Goal: Check status: Check status

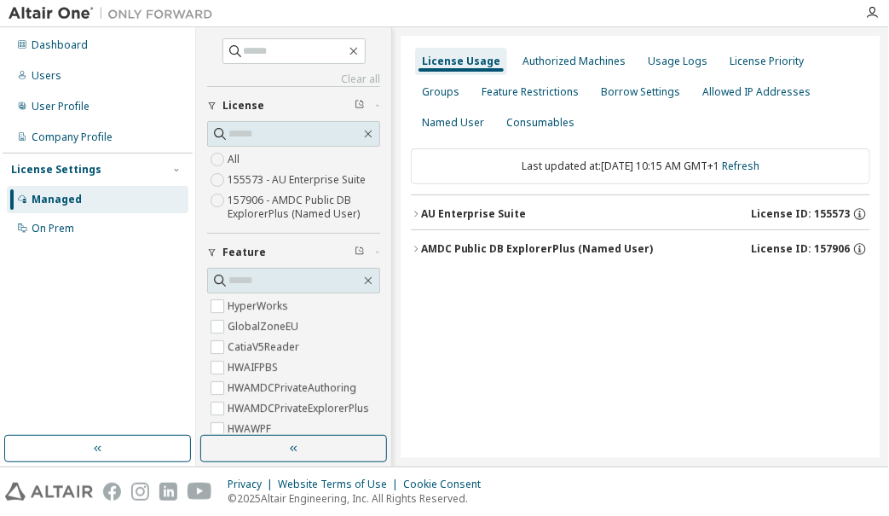
click at [423, 210] on div "AU Enterprise Suite" at bounding box center [474, 214] width 106 height 14
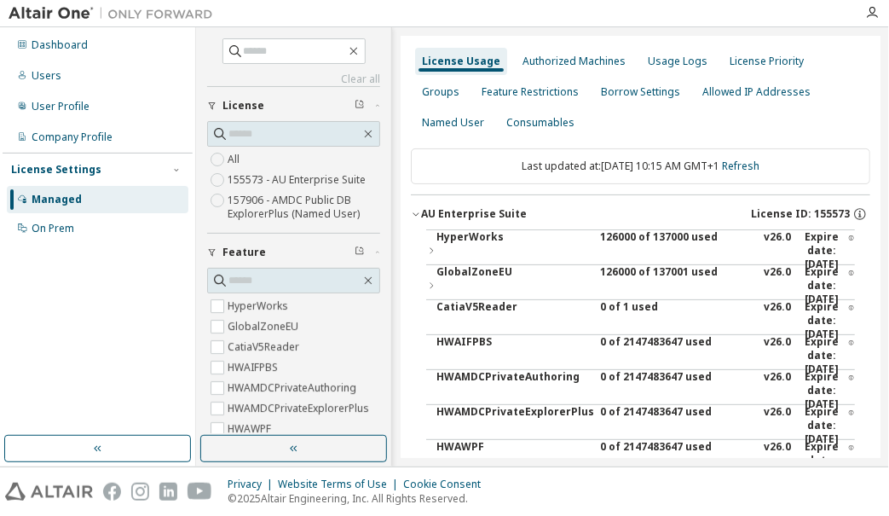
click at [446, 277] on div "GlobalZoneEU" at bounding box center [513, 285] width 153 height 41
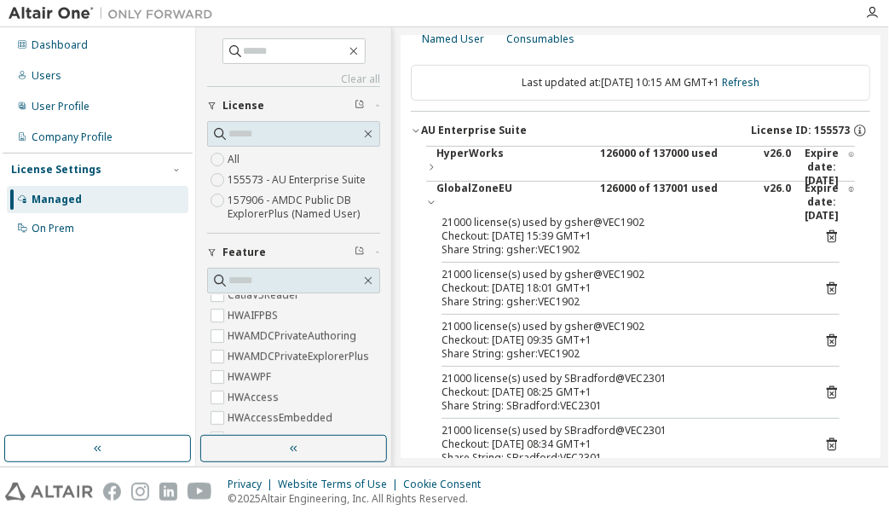
scroll to position [84, 0]
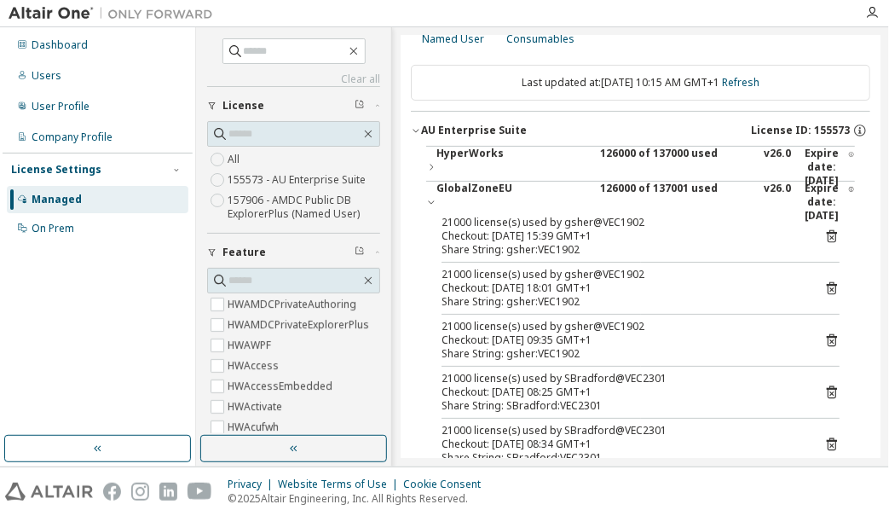
click at [211, 251] on icon "button" at bounding box center [212, 253] width 7 height 8
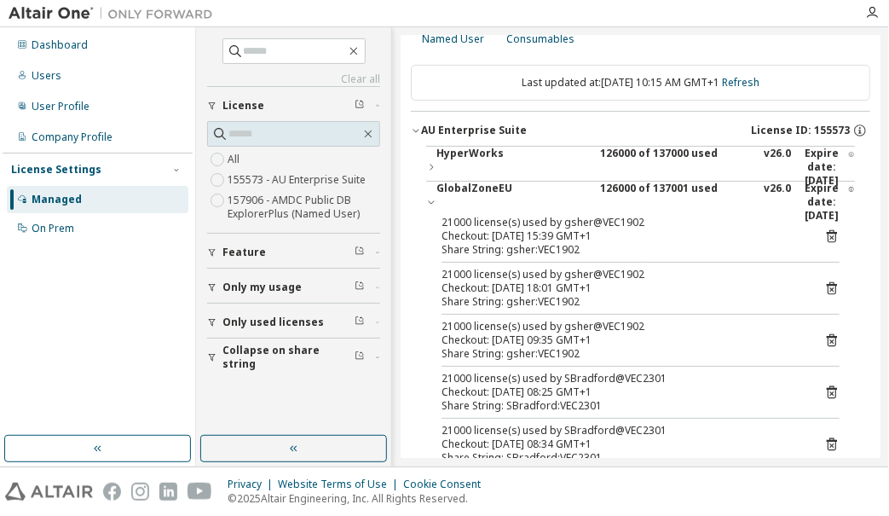
click at [211, 327] on button "Only used licenses" at bounding box center [293, 323] width 173 height 38
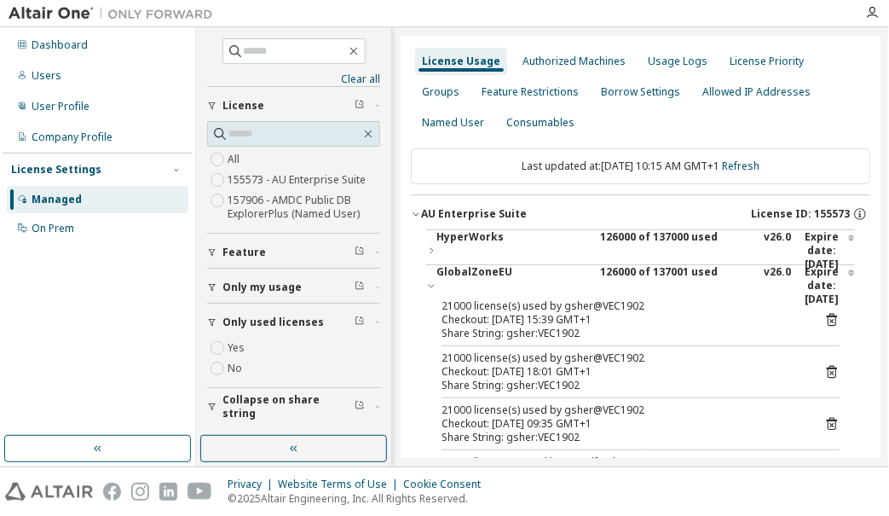
click at [212, 402] on icon "button" at bounding box center [212, 407] width 10 height 10
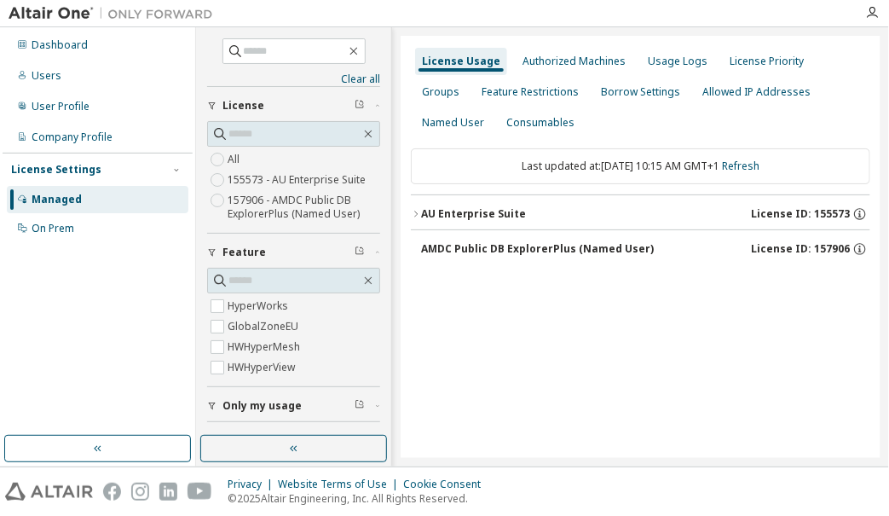
scroll to position [62, 0]
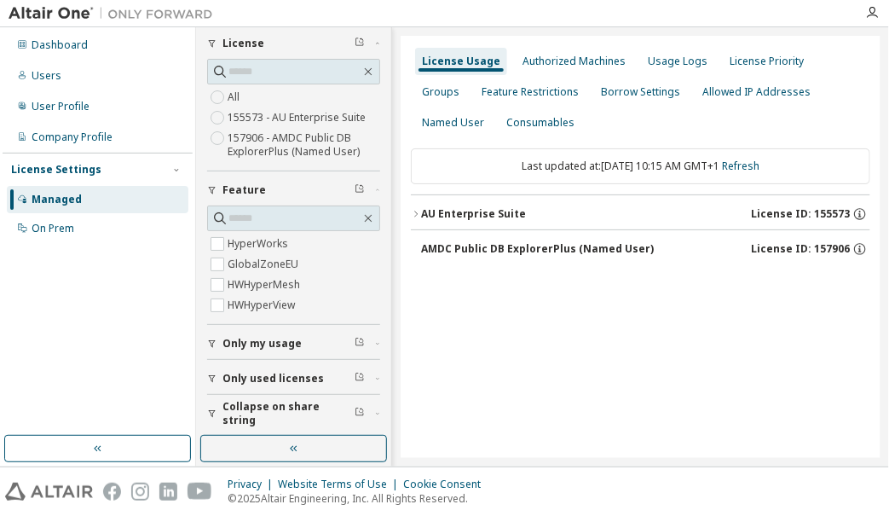
click at [212, 412] on icon "button" at bounding box center [212, 413] width 10 height 10
click at [212, 412] on icon "button" at bounding box center [212, 414] width 7 height 8
click at [271, 431] on div "Clear all Collapse on share string Only used licenses Only my usage Feature Hyp…" at bounding box center [294, 231] width 190 height 403
click at [214, 411] on icon "button" at bounding box center [212, 413] width 10 height 10
click at [243, 430] on label "Yes" at bounding box center [238, 439] width 20 height 20
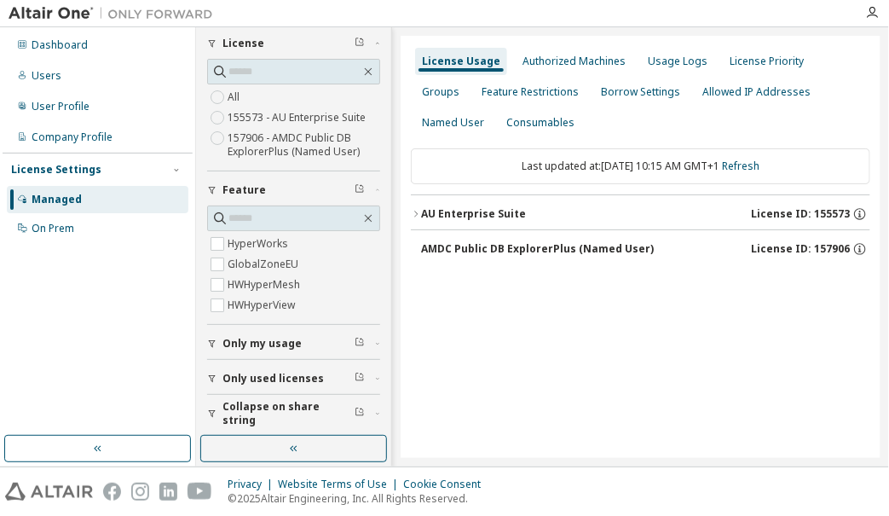
click at [460, 217] on div "AU Enterprise Suite" at bounding box center [474, 214] width 106 height 14
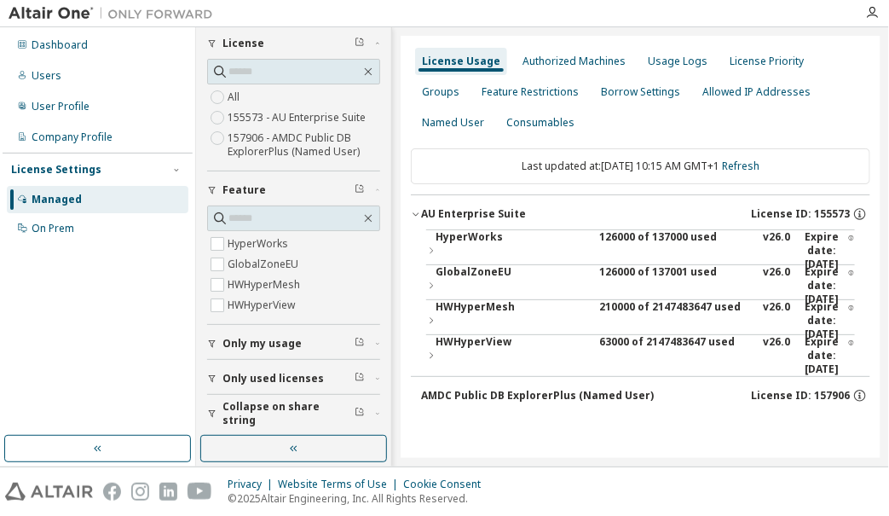
click at [465, 279] on div "GlobalZoneEU" at bounding box center [513, 285] width 153 height 41
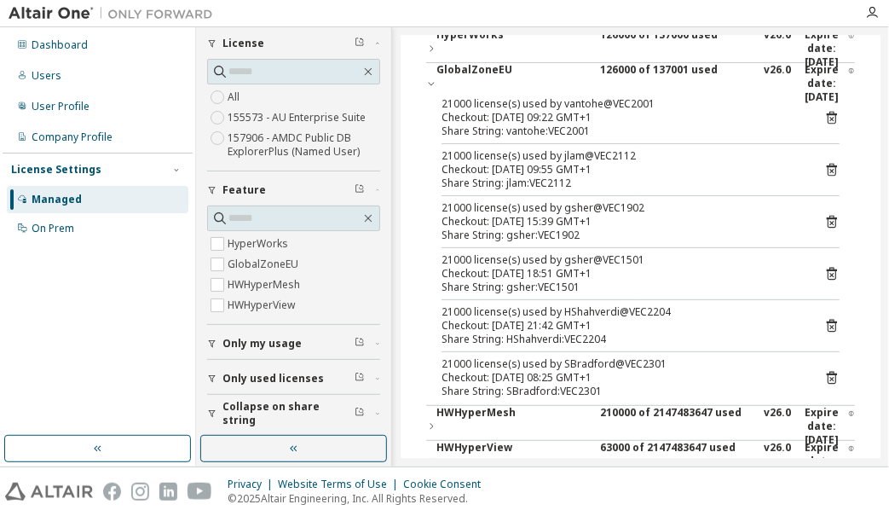
scroll to position [167, 0]
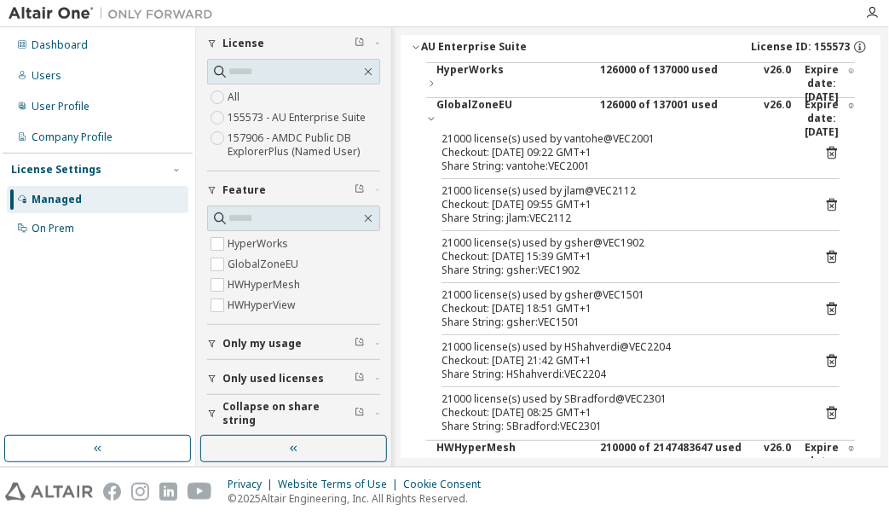
click at [212, 378] on icon "button" at bounding box center [212, 379] width 7 height 8
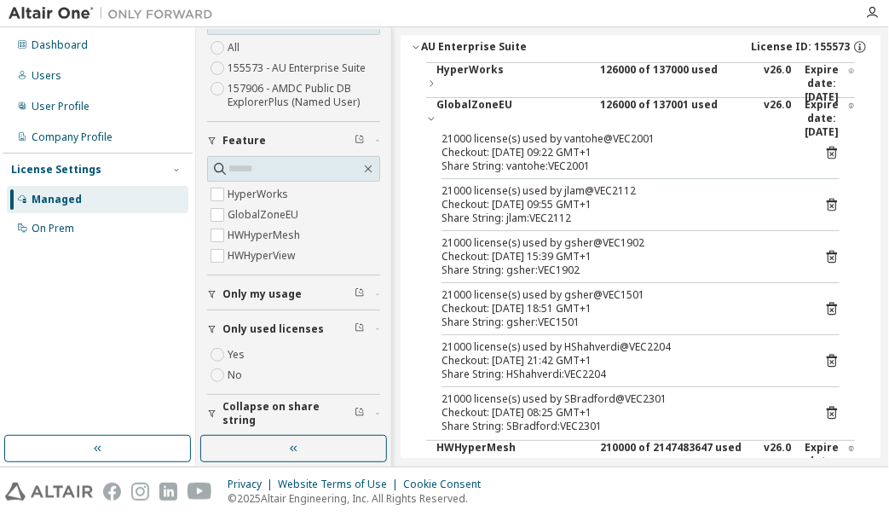
scroll to position [112, 0]
click at [208, 409] on icon "button" at bounding box center [212, 413] width 10 height 10
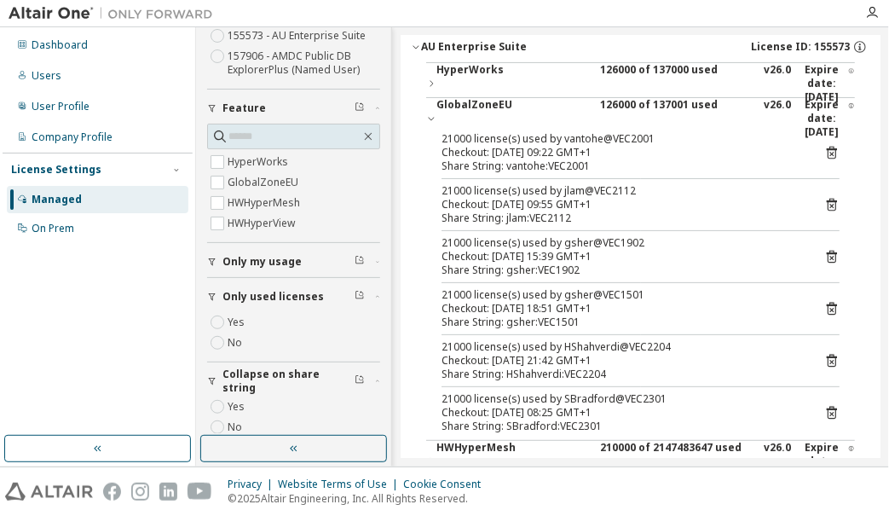
scroll to position [161, 0]
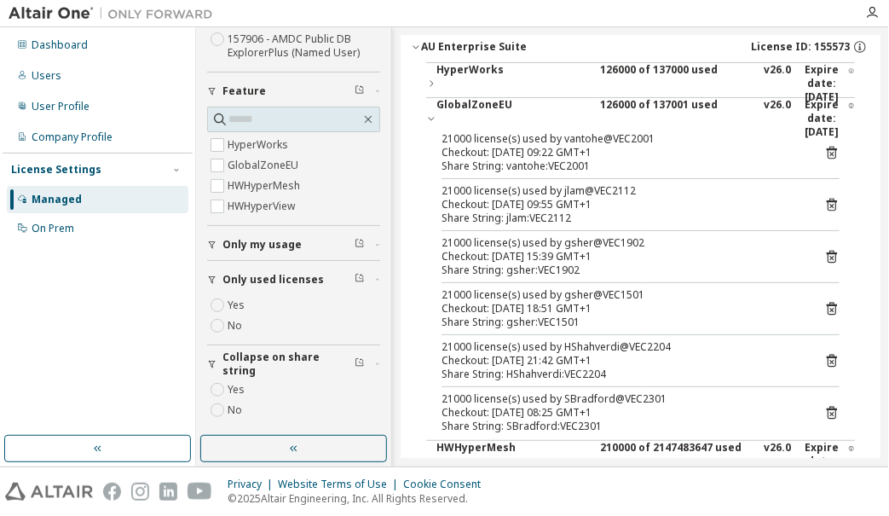
click at [836, 306] on icon at bounding box center [832, 308] width 15 height 15
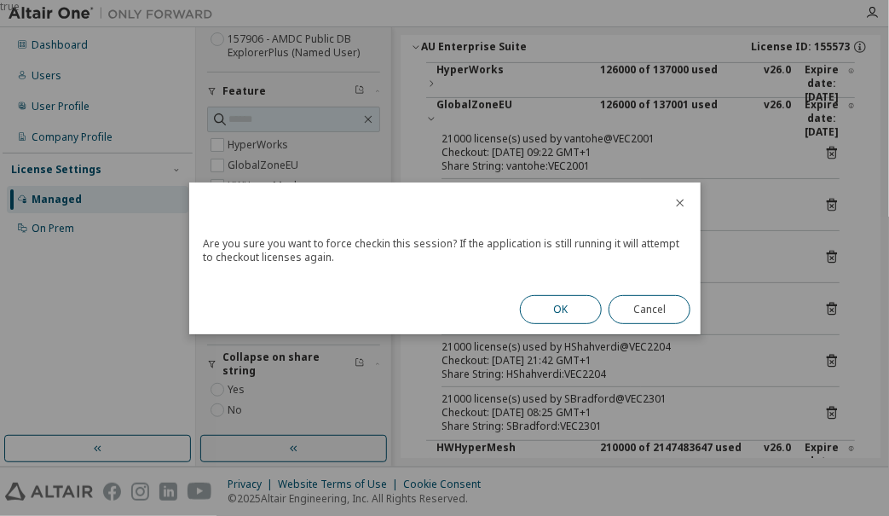
click at [545, 306] on button "OK" at bounding box center [561, 309] width 82 height 29
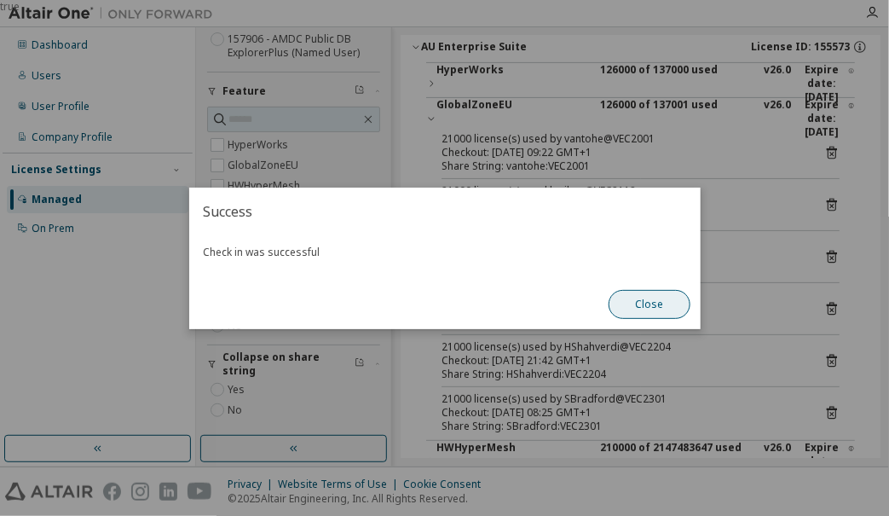
click at [654, 309] on button "Close" at bounding box center [650, 304] width 82 height 29
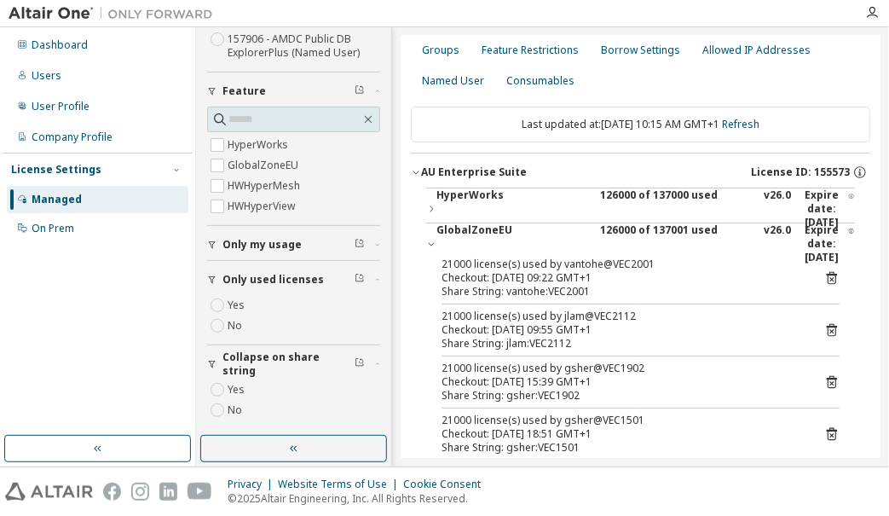
scroll to position [0, 0]
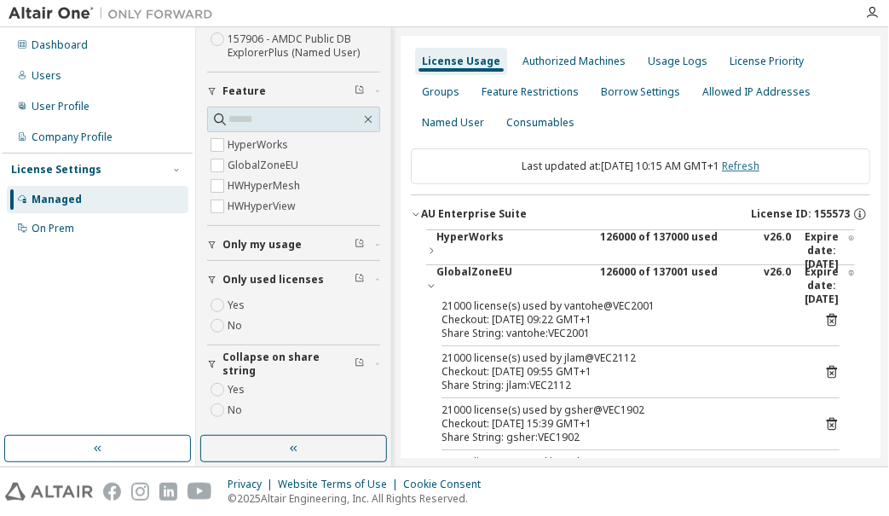
click at [760, 166] on link "Refresh" at bounding box center [741, 166] width 38 height 14
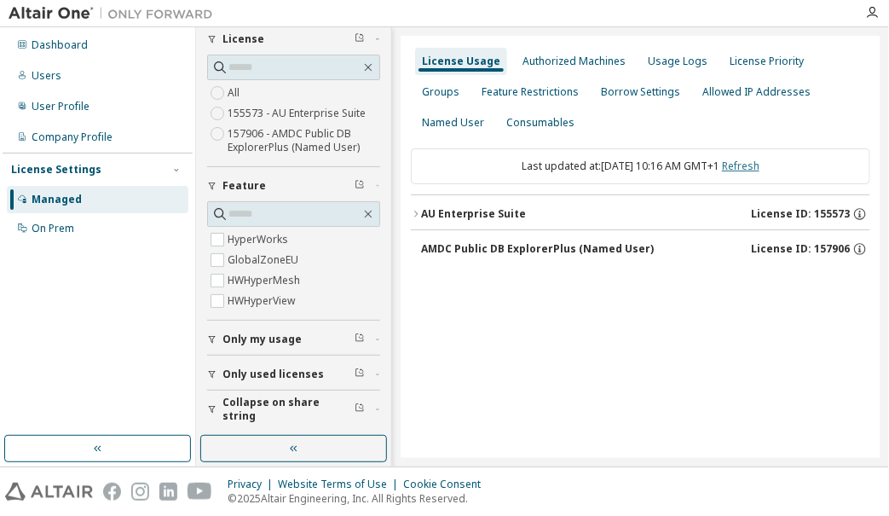
scroll to position [62, 0]
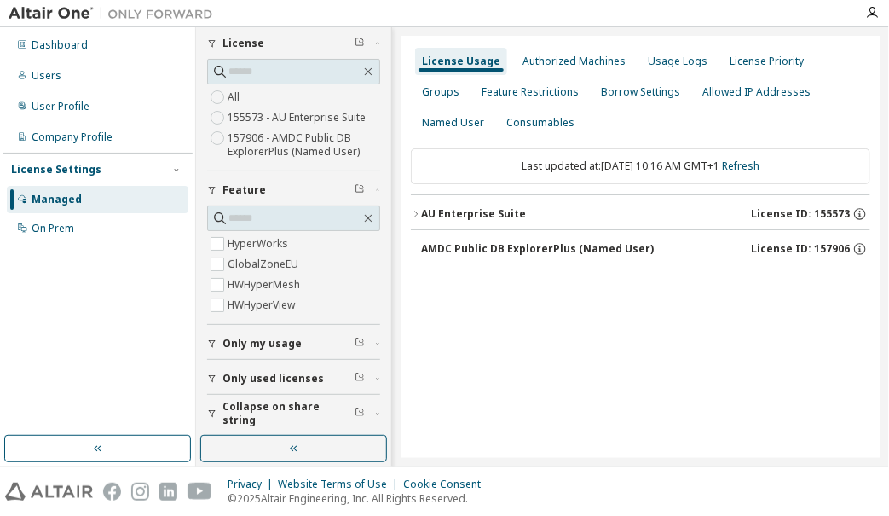
click at [423, 212] on div "AU Enterprise Suite" at bounding box center [474, 214] width 106 height 14
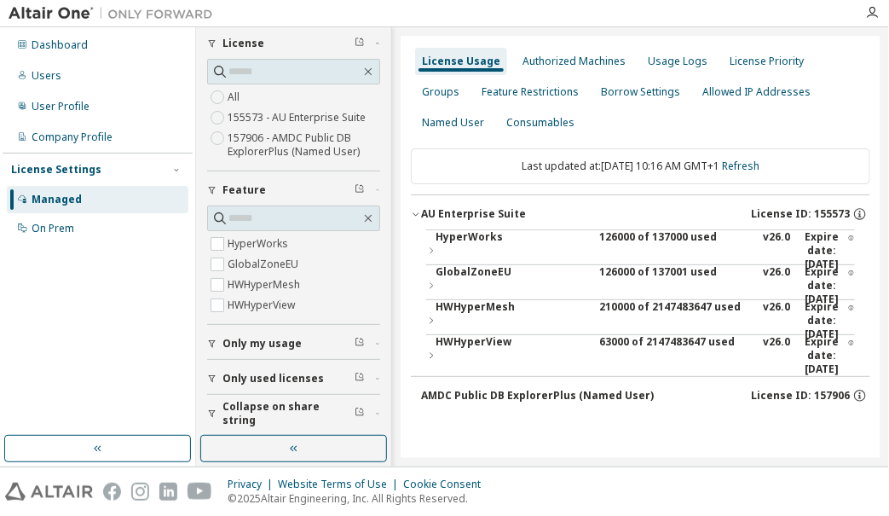
click at [453, 270] on div "GlobalZoneEU" at bounding box center [513, 285] width 153 height 41
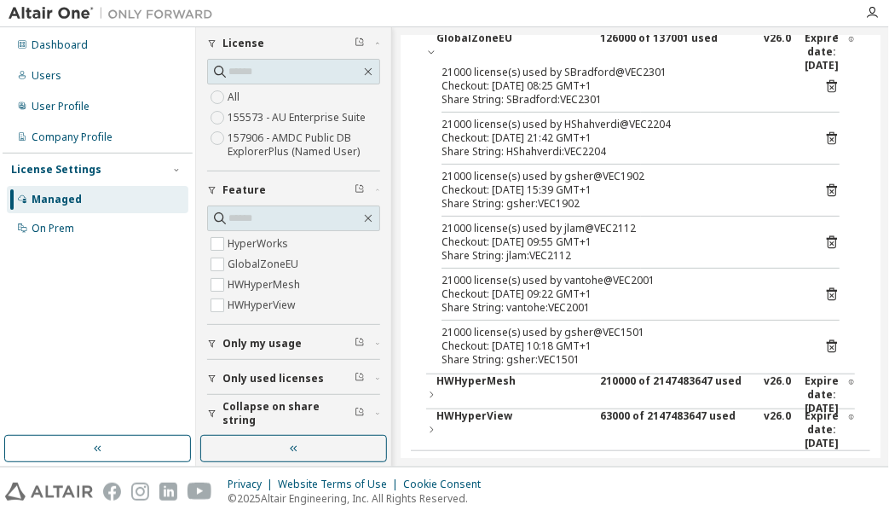
scroll to position [252, 0]
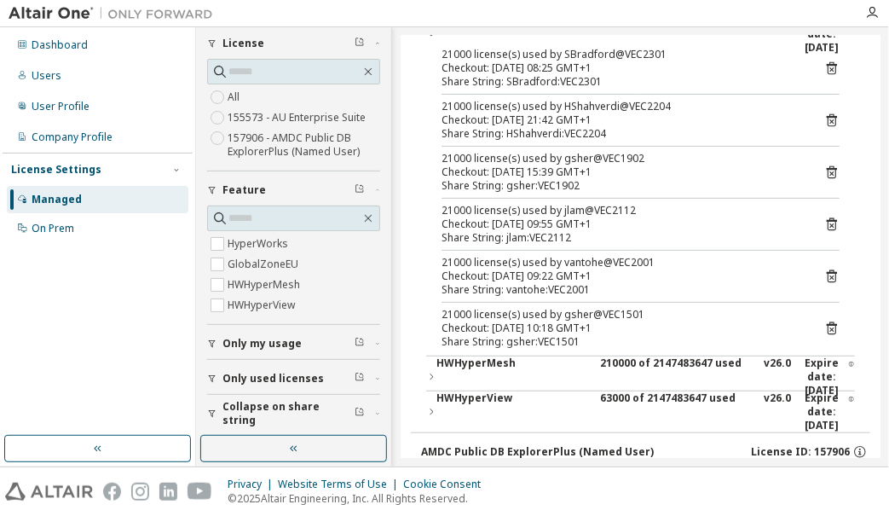
click at [832, 171] on icon at bounding box center [832, 172] width 15 height 15
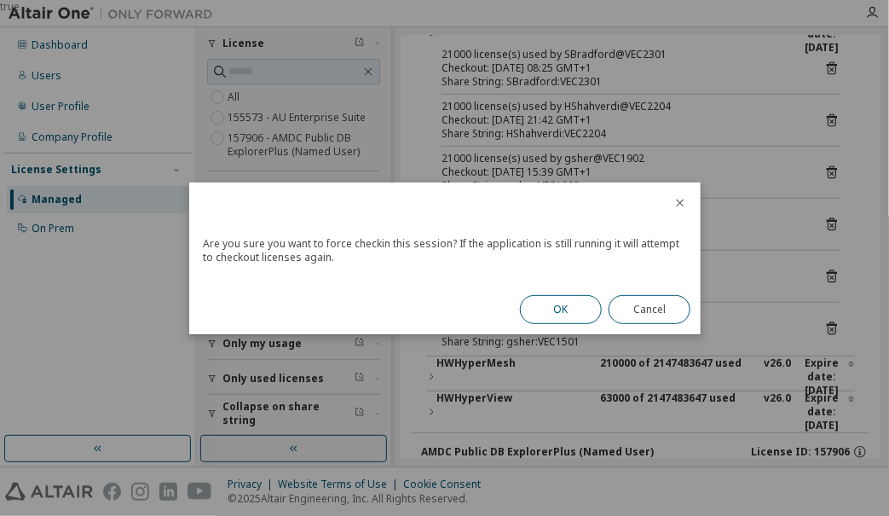
click at [551, 309] on button "OK" at bounding box center [561, 309] width 82 height 29
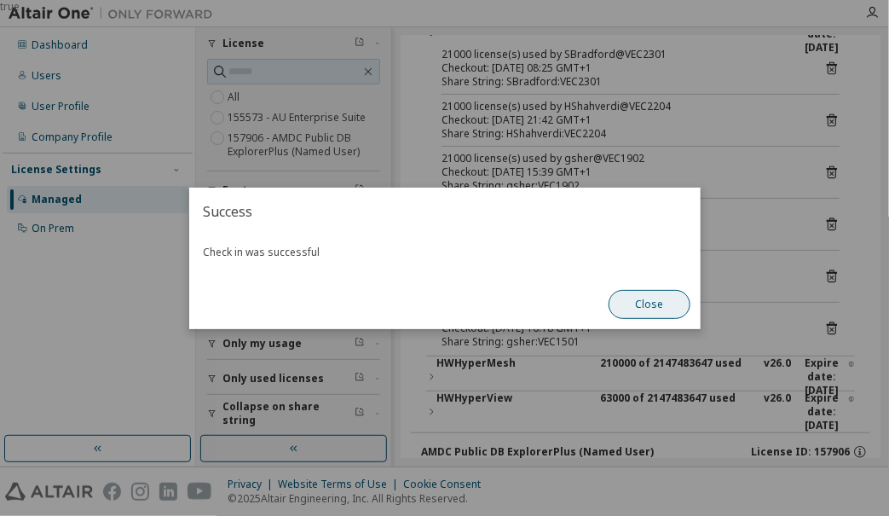
click at [654, 309] on button "Close" at bounding box center [650, 304] width 82 height 29
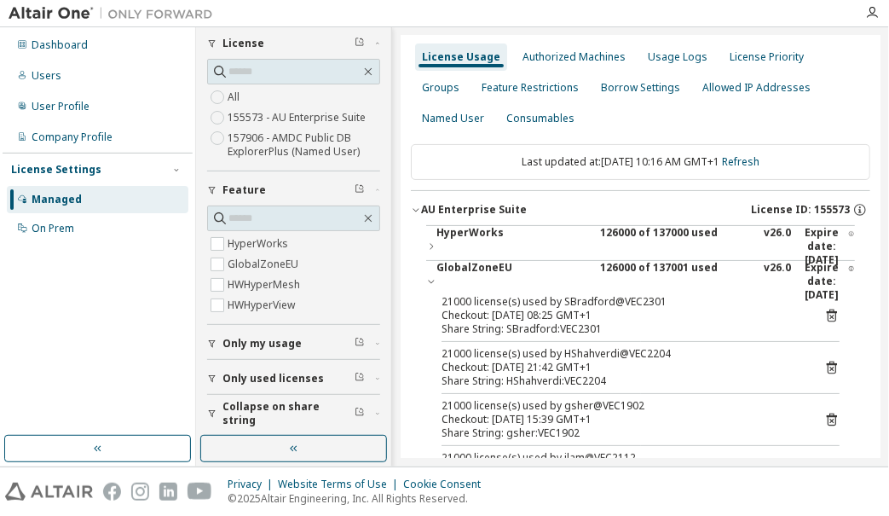
scroll to position [0, 0]
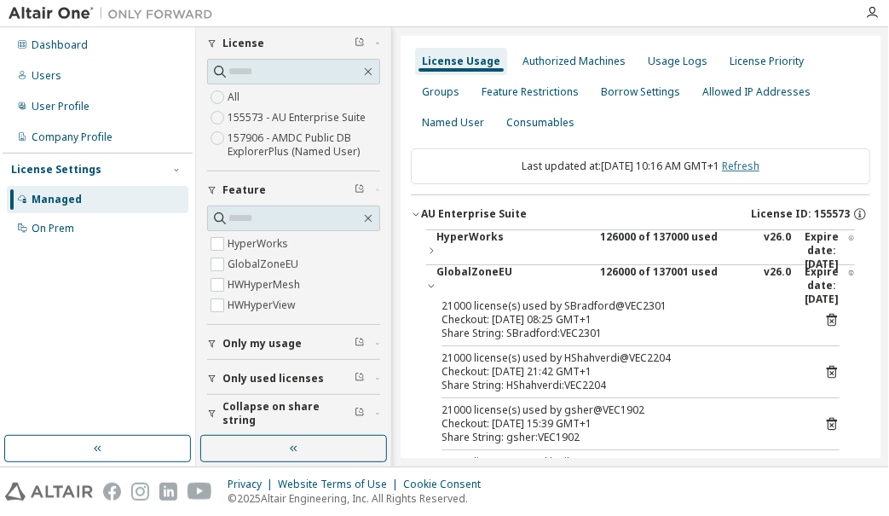
click at [760, 165] on link "Refresh" at bounding box center [741, 166] width 38 height 14
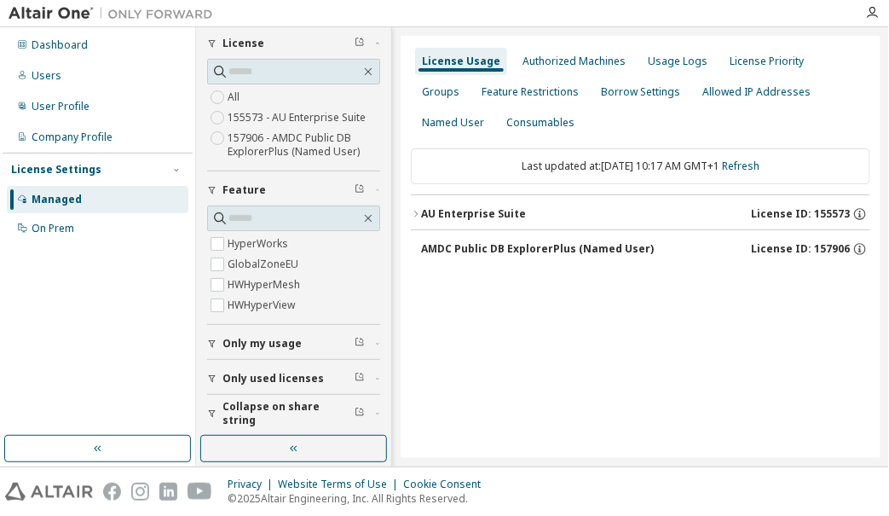
click at [494, 214] on div "AU Enterprise Suite" at bounding box center [474, 214] width 106 height 14
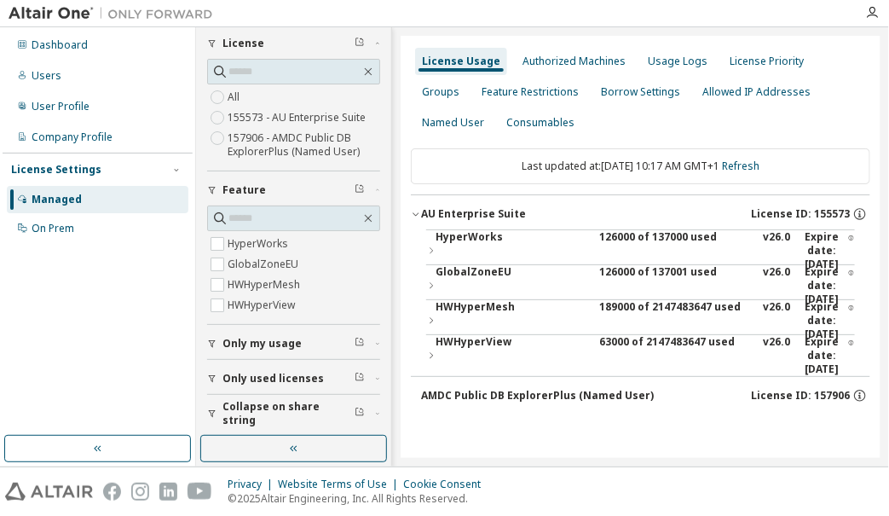
click at [483, 277] on div "GlobalZoneEU" at bounding box center [513, 285] width 153 height 41
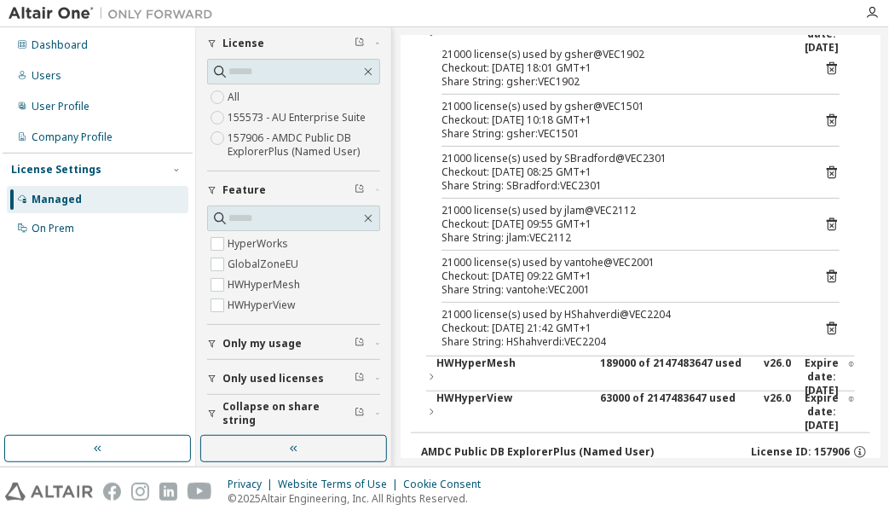
scroll to position [281, 0]
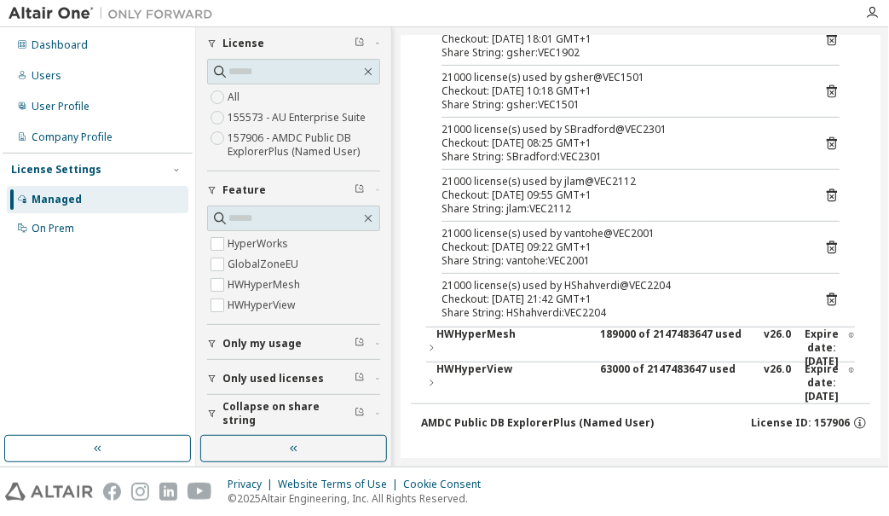
click at [468, 333] on div "HWHyperMesh" at bounding box center [513, 347] width 153 height 41
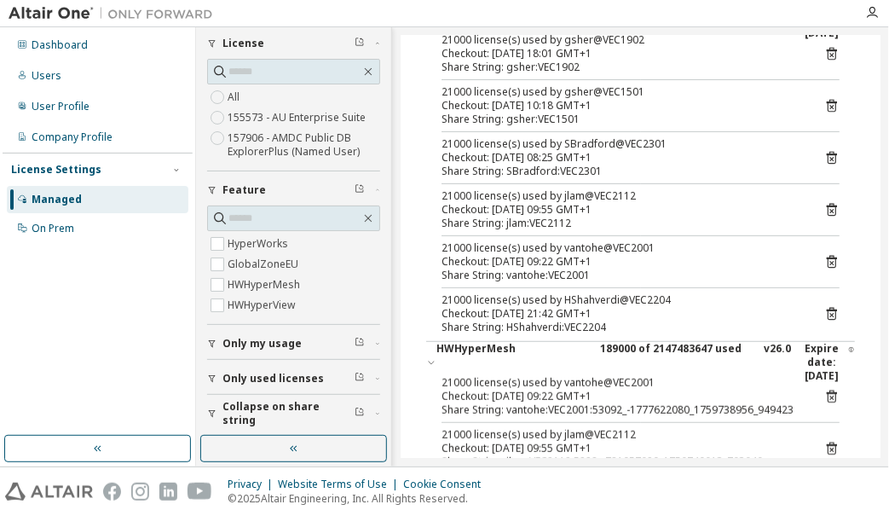
scroll to position [0, 0]
